Goal: Task Accomplishment & Management: Manage account settings

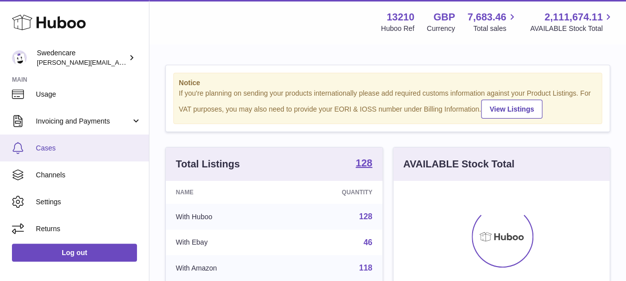
scroll to position [144, 0]
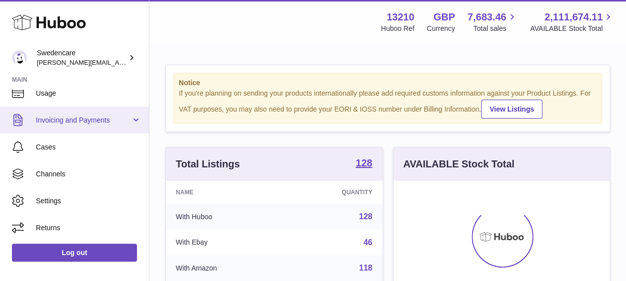
click at [76, 116] on span "Invoicing and Payments" at bounding box center [83, 119] width 95 height 9
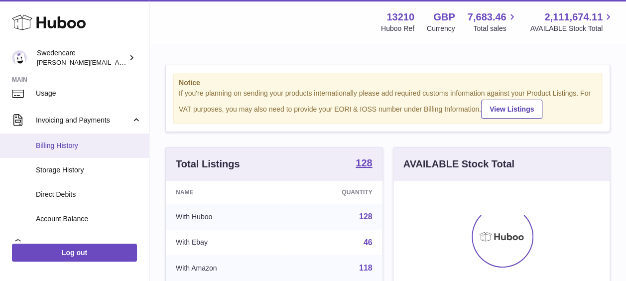
click at [53, 145] on span "Billing History" at bounding box center [89, 145] width 106 height 9
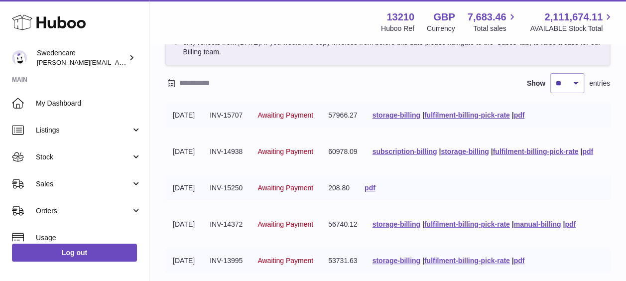
scroll to position [100, 0]
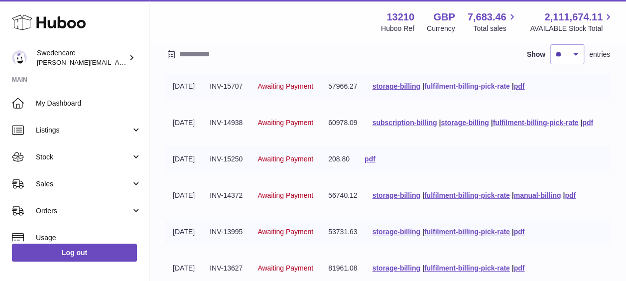
click at [482, 85] on link "fulfilment-billing-pick-rate" at bounding box center [467, 86] width 86 height 8
